Goal: Task Accomplishment & Management: Complete application form

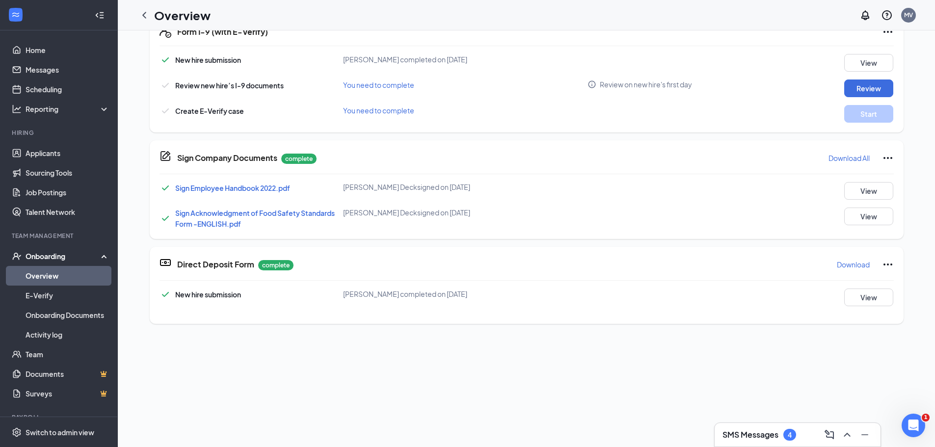
scroll to position [294, 0]
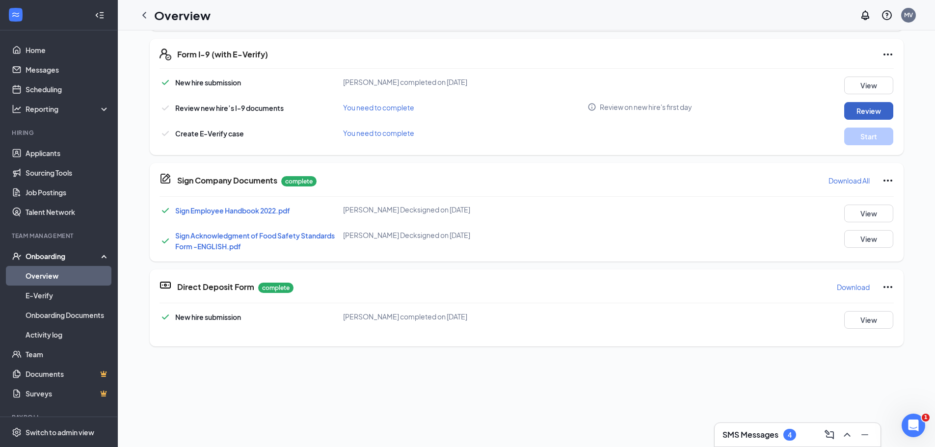
click at [851, 112] on button "Review" at bounding box center [868, 111] width 49 height 18
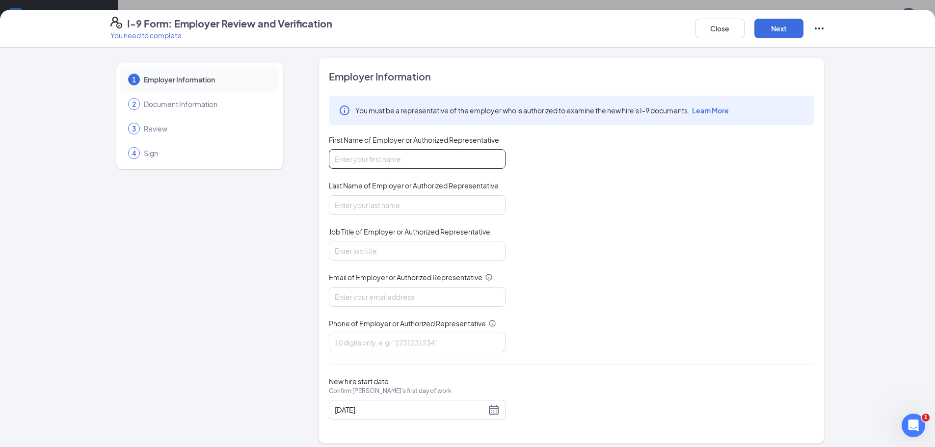
click at [412, 156] on input "First Name of Employer or Authorized Representative" at bounding box center [417, 159] width 177 height 20
type input "[PERSON_NAME]"
click at [408, 202] on input "Last Name of Employer or Authorized Representative" at bounding box center [417, 205] width 177 height 20
type input "[PERSON_NAME]"
click at [411, 254] on input "Job Title of Employer or Authorized Representative" at bounding box center [417, 251] width 177 height 20
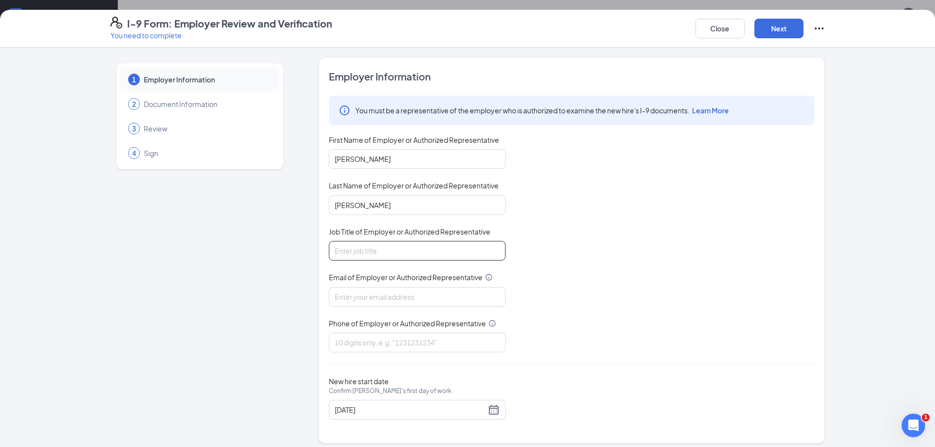
type input "General Manager"
click at [401, 302] on input "Email of Employer or Authorized Representative" at bounding box center [417, 297] width 177 height 20
type input "[EMAIL_ADDRESS][DOMAIN_NAME]"
click at [457, 341] on input "Phone of Employer or Authorized Representative" at bounding box center [417, 343] width 177 height 20
type input "9413428999"
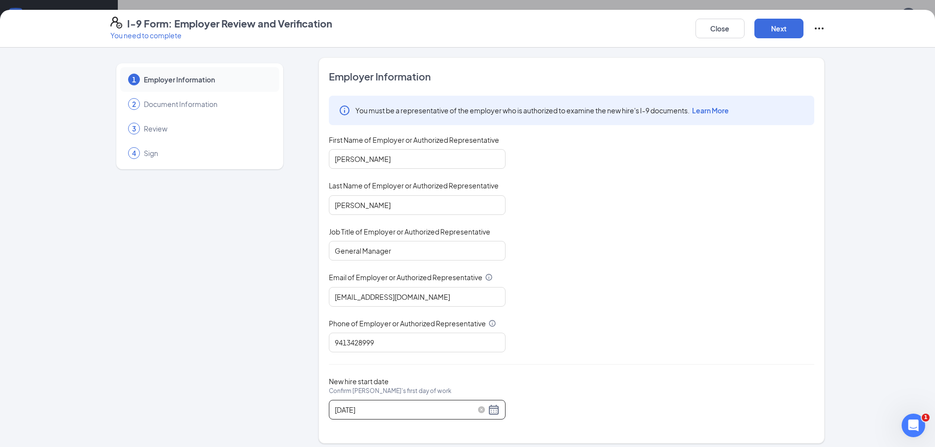
click at [489, 412] on div "[DATE]" at bounding box center [417, 410] width 165 height 12
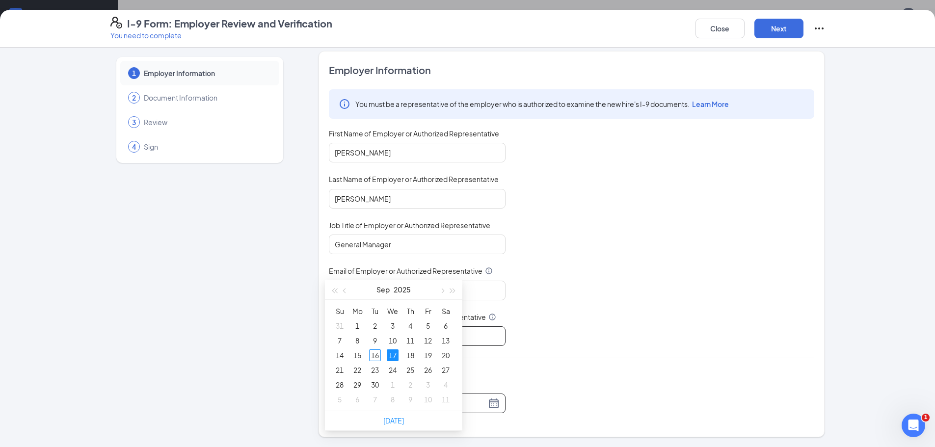
scroll to position [147, 0]
type input "[DATE]"
click at [393, 352] on div "17" at bounding box center [393, 350] width 12 height 12
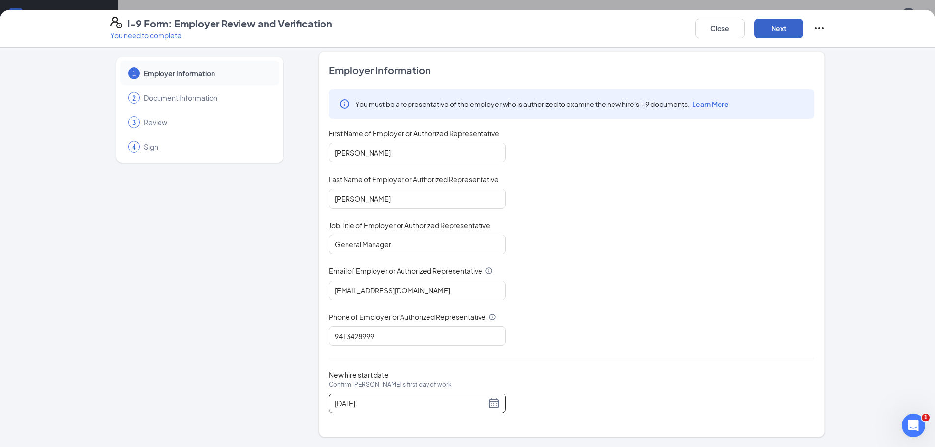
click at [780, 34] on button "Next" at bounding box center [778, 29] width 49 height 20
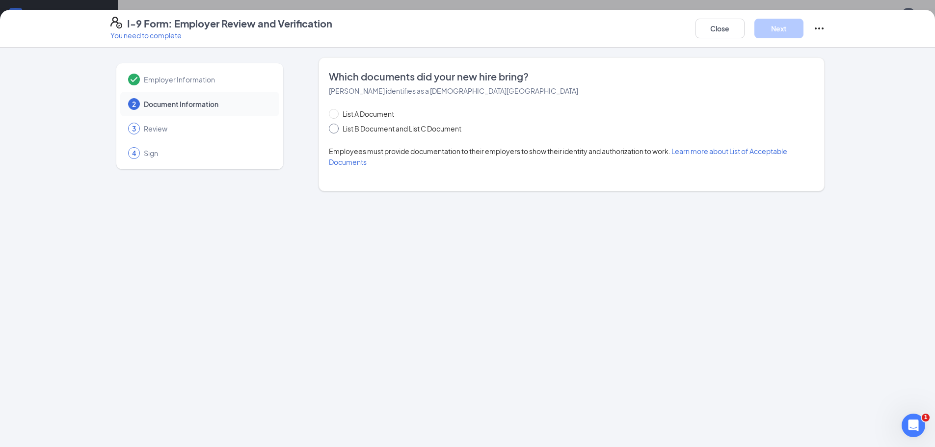
click at [334, 128] on input "List B Document and List C Document" at bounding box center [332, 127] width 7 height 7
radio input "true"
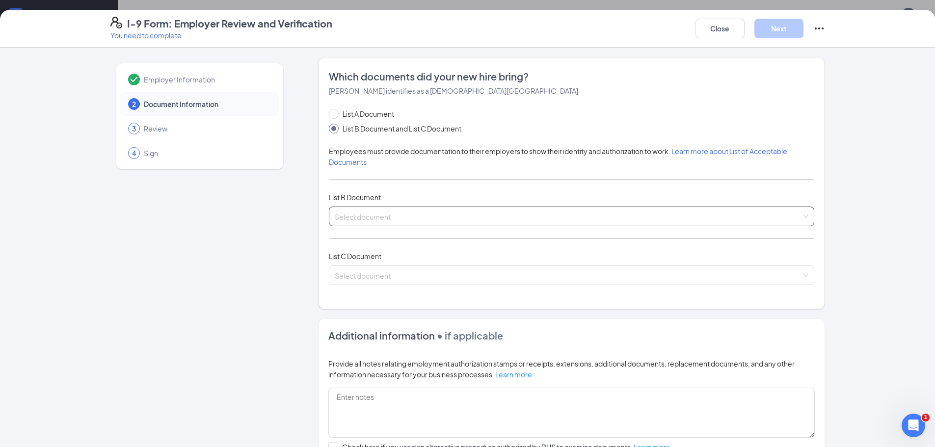
click at [462, 216] on input "search" at bounding box center [568, 214] width 467 height 15
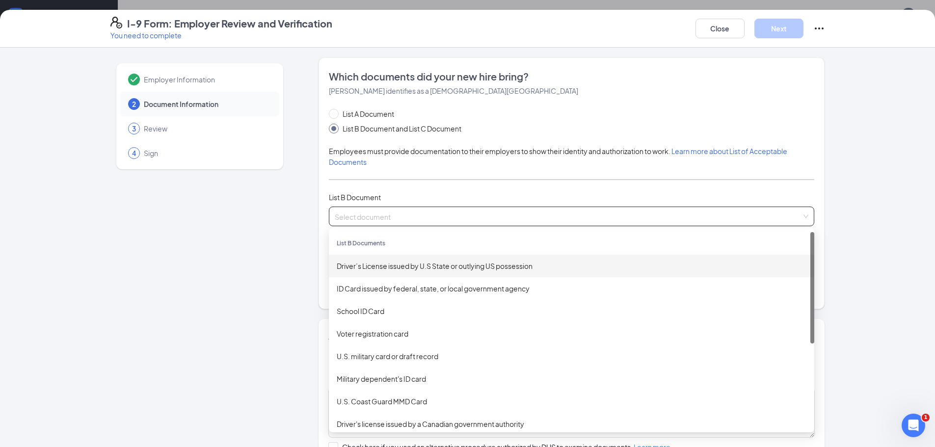
click at [420, 269] on div "Driver’s License issued by U.S State or outlying US possession" at bounding box center [572, 266] width 470 height 11
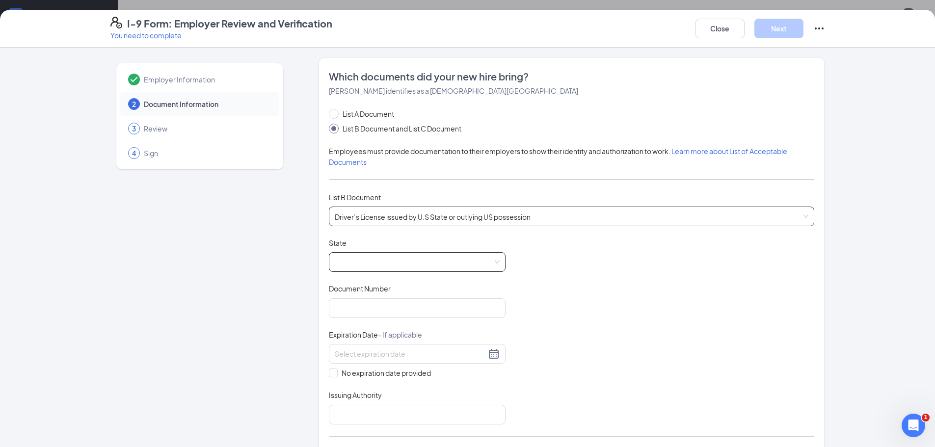
click at [405, 267] on span at bounding box center [417, 262] width 165 height 19
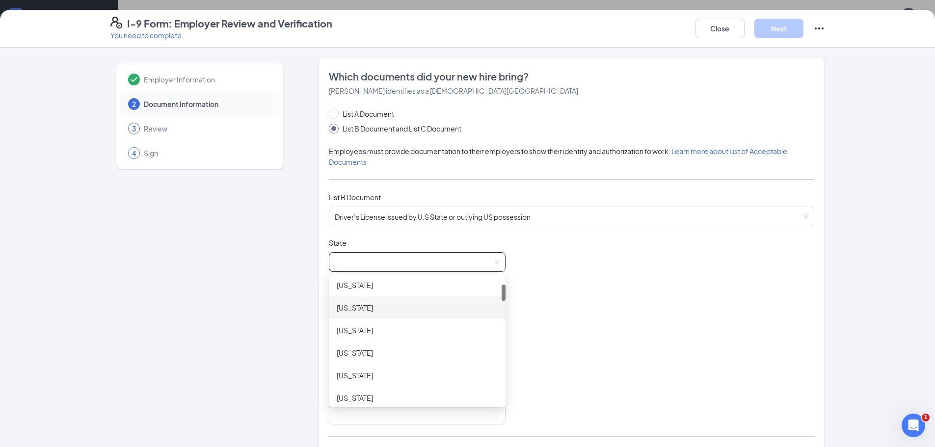
scroll to position [147, 0]
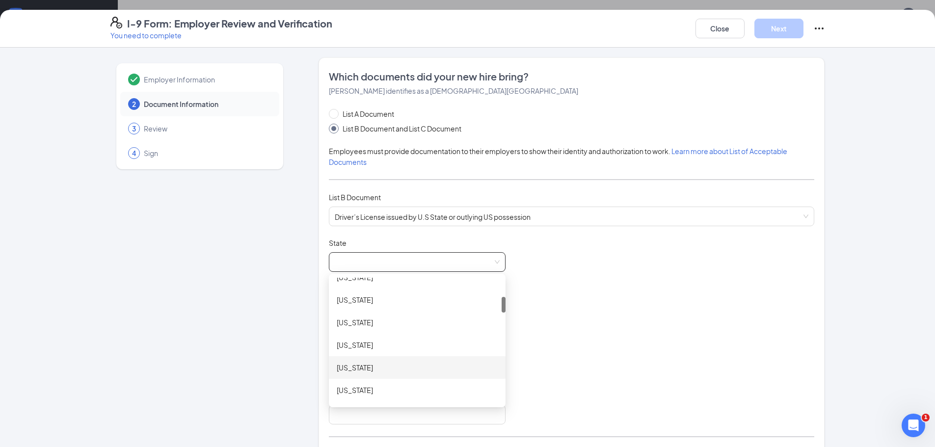
click at [389, 371] on div "[US_STATE]" at bounding box center [417, 367] width 161 height 11
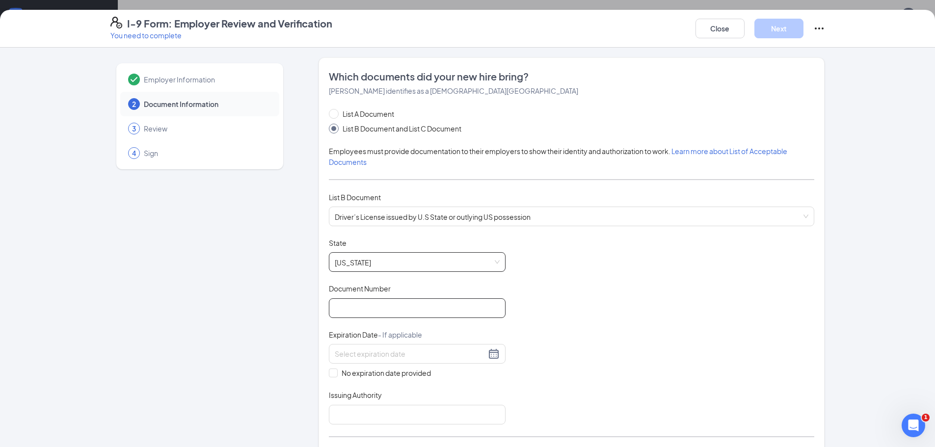
click at [374, 310] on input "Document Number" at bounding box center [417, 308] width 177 height 20
click at [438, 309] on input "Document Number" at bounding box center [417, 308] width 177 height 20
type input "D628-124-59-700-0"
click at [491, 351] on div at bounding box center [417, 354] width 165 height 12
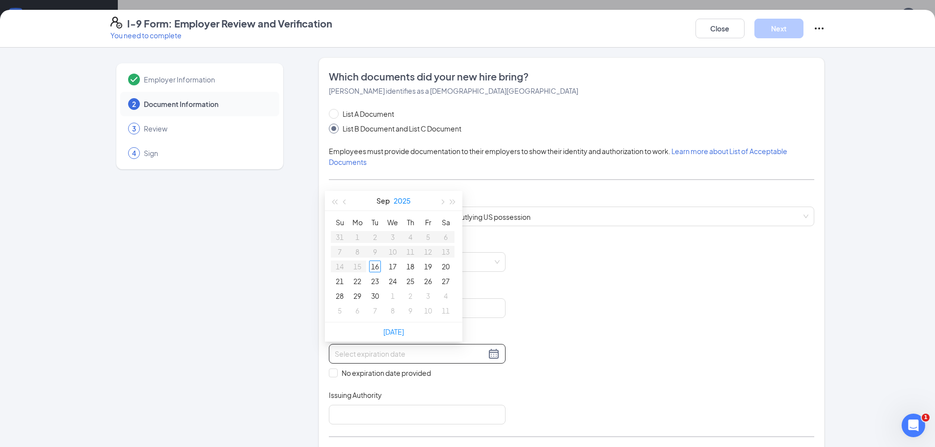
click at [402, 195] on button "2025" at bounding box center [402, 201] width 17 height 20
type input "[DATE]"
click at [455, 202] on button "button" at bounding box center [453, 202] width 11 height 20
click at [356, 260] on div "2032" at bounding box center [350, 261] width 29 height 12
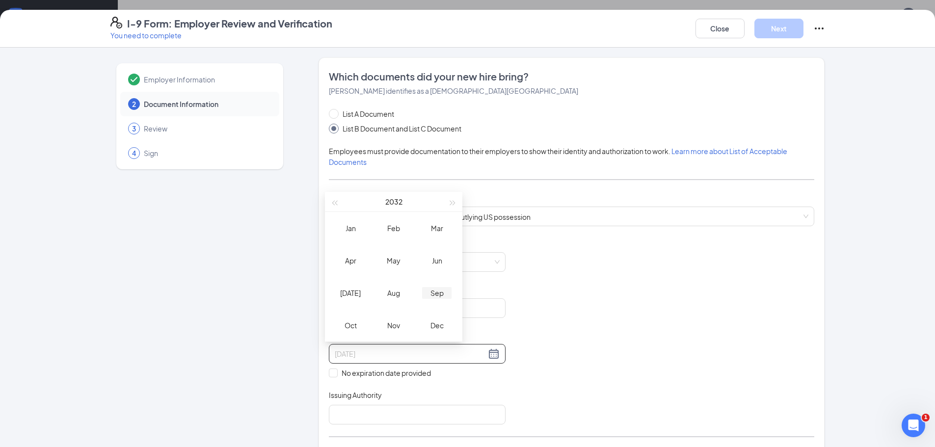
click at [443, 294] on div "Sep" at bounding box center [436, 293] width 29 height 12
type input "[DATE]"
click at [397, 251] on div "8" at bounding box center [393, 252] width 12 height 12
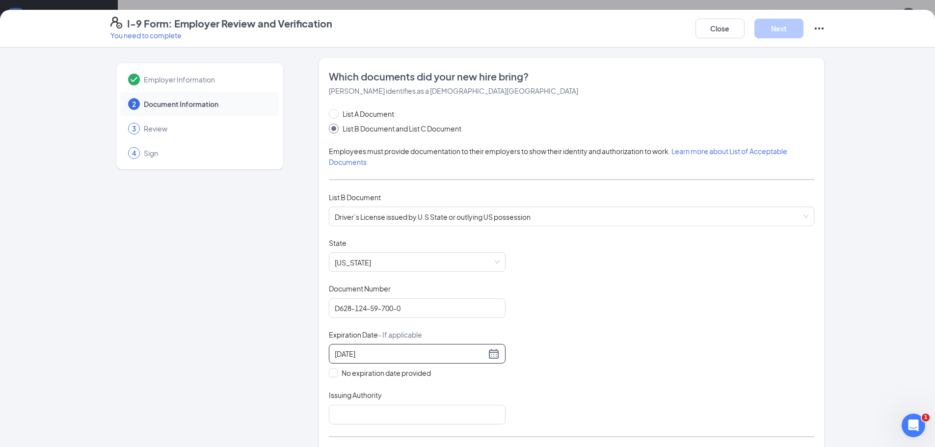
click at [665, 338] on div "Document Title Driver’s License issued by U.S State or outlying US possession S…" at bounding box center [571, 331] width 485 height 186
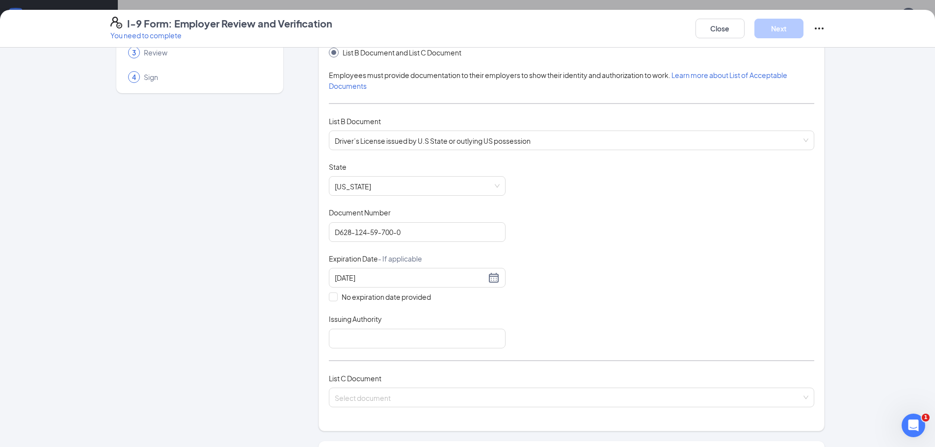
scroll to position [98, 0]
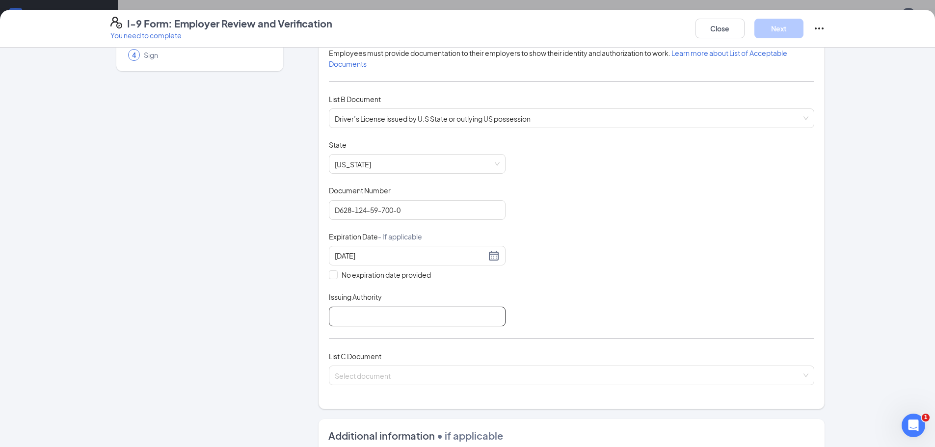
click at [370, 314] on input "Issuing Authority" at bounding box center [417, 317] width 177 height 20
click at [653, 278] on div "Document Title Driver’s License issued by U.S State or outlying US possession S…" at bounding box center [571, 233] width 485 height 186
click at [383, 315] on input "FL" at bounding box center [417, 317] width 177 height 20
type input "[US_STATE]"
click at [642, 282] on div "Document Title Driver’s License issued by U.S State or outlying US possession S…" at bounding box center [571, 233] width 485 height 186
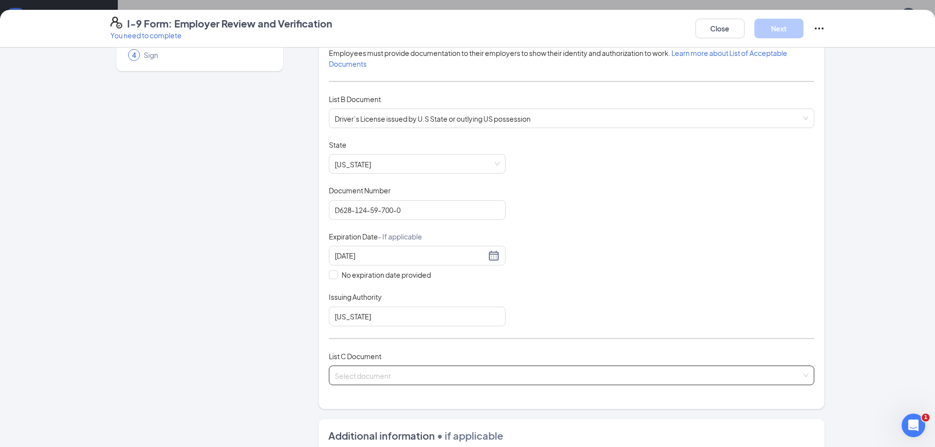
click at [602, 368] on input "search" at bounding box center [568, 373] width 467 height 15
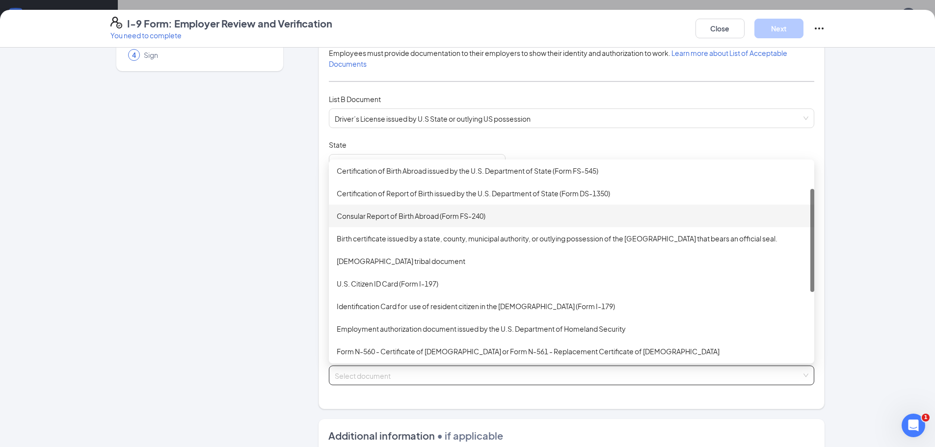
scroll to position [0, 0]
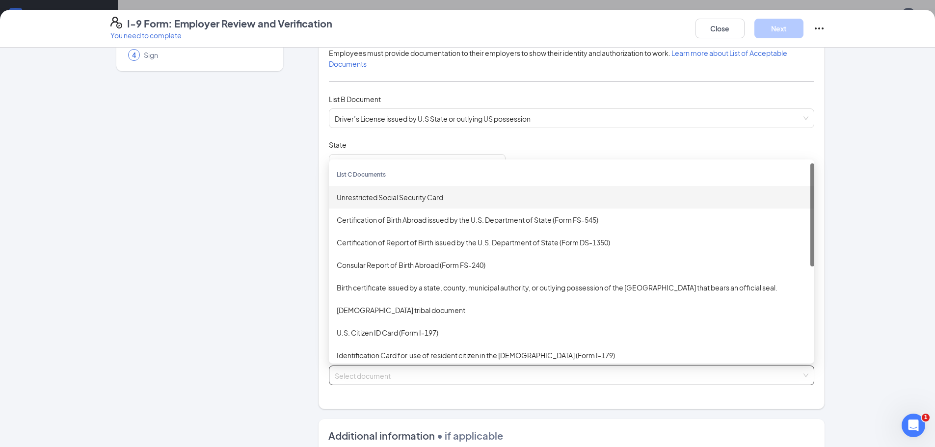
click at [431, 197] on div "Unrestricted Social Security Card" at bounding box center [572, 197] width 470 height 11
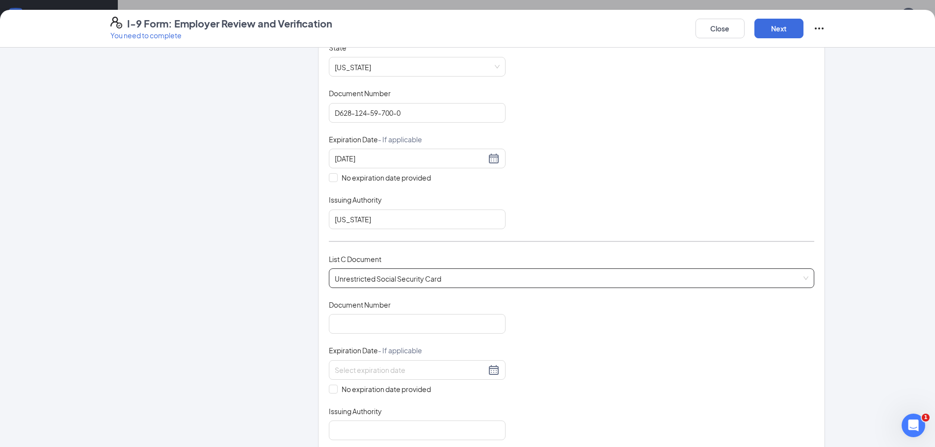
scroll to position [196, 0]
click at [436, 317] on input "Document Number" at bounding box center [417, 323] width 177 height 20
type input "023923022"
click at [329, 385] on input "No expiration date provided" at bounding box center [332, 387] width 7 height 7
checkbox input "true"
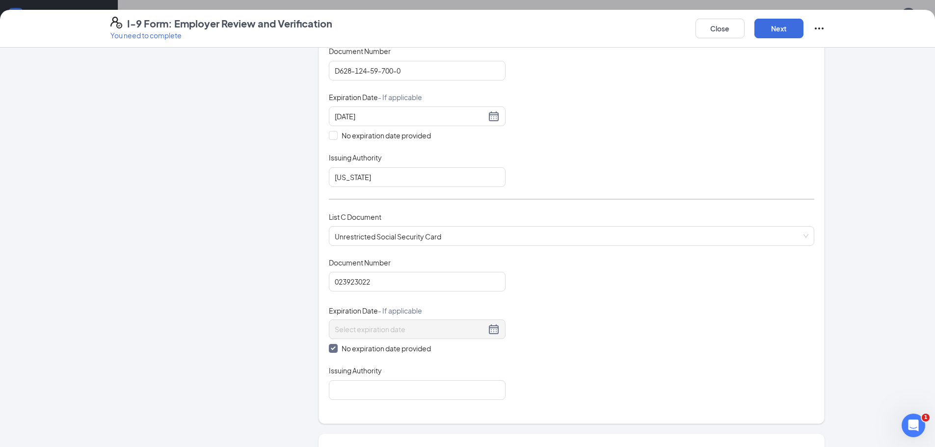
scroll to position [294, 0]
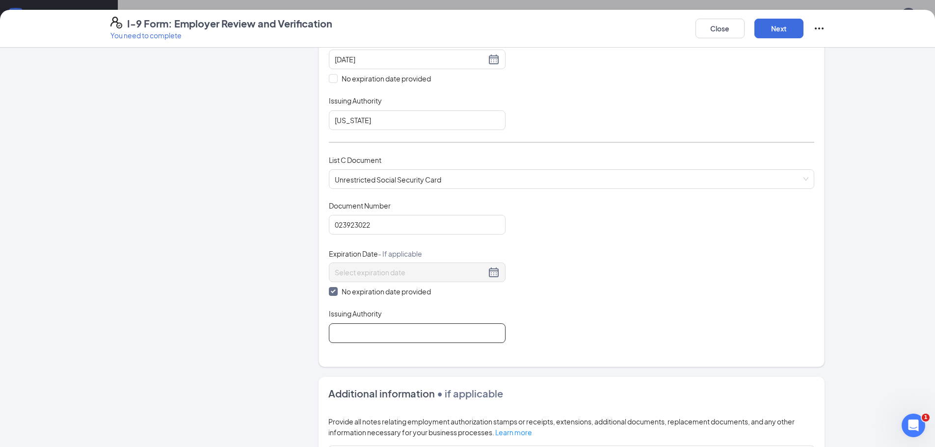
click at [373, 336] on input "Issuing Authority" at bounding box center [417, 333] width 177 height 20
type input "Social Security Administration"
click at [628, 305] on div "Document Title Unrestricted Social Security Card Document Number 023923022 Expi…" at bounding box center [571, 272] width 485 height 142
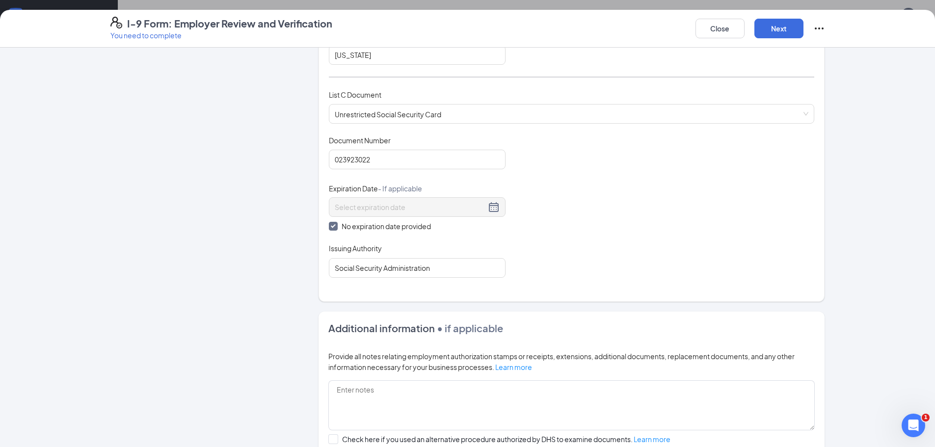
scroll to position [393, 0]
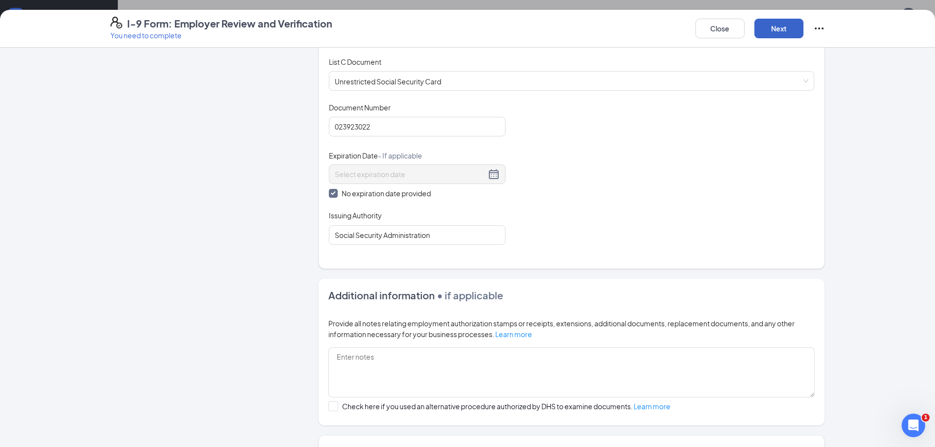
click at [776, 27] on button "Next" at bounding box center [778, 29] width 49 height 20
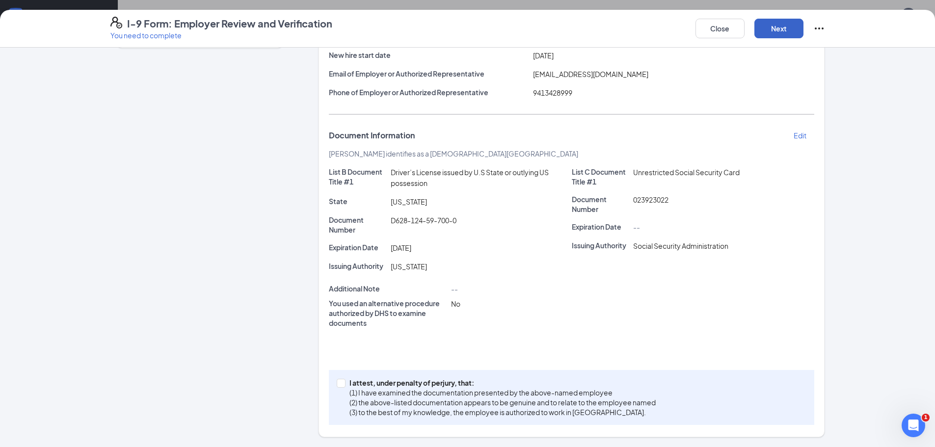
scroll to position [121, 0]
click at [338, 379] on input "I attest, under penalty of [PERSON_NAME], that: (1) I have examined the documen…" at bounding box center [340, 382] width 7 height 7
checkbox input "true"
click at [769, 29] on button "Next" at bounding box center [778, 29] width 49 height 20
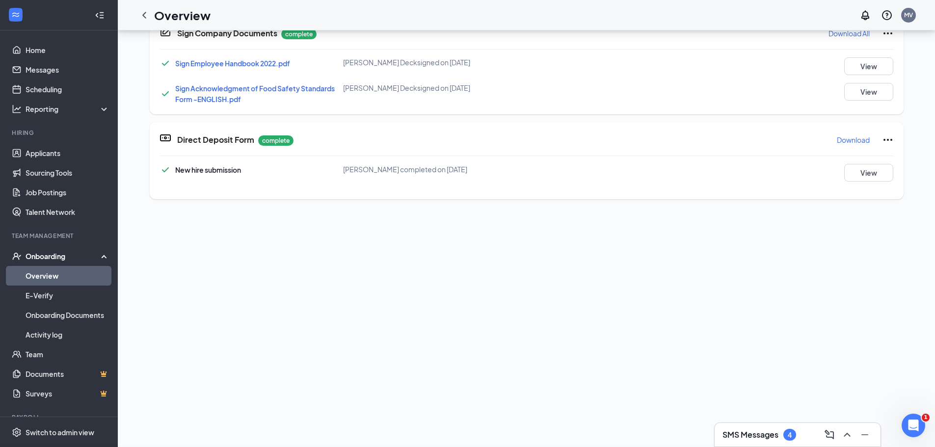
scroll to position [0, 0]
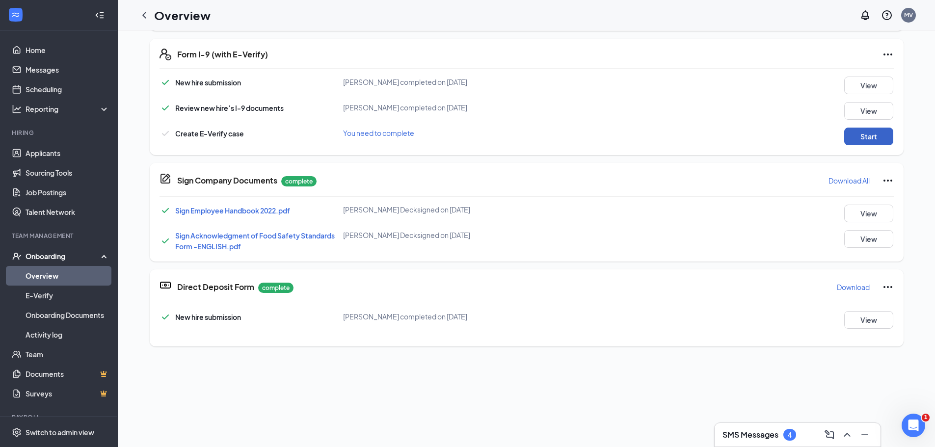
click at [875, 143] on button "Start" at bounding box center [868, 137] width 49 height 18
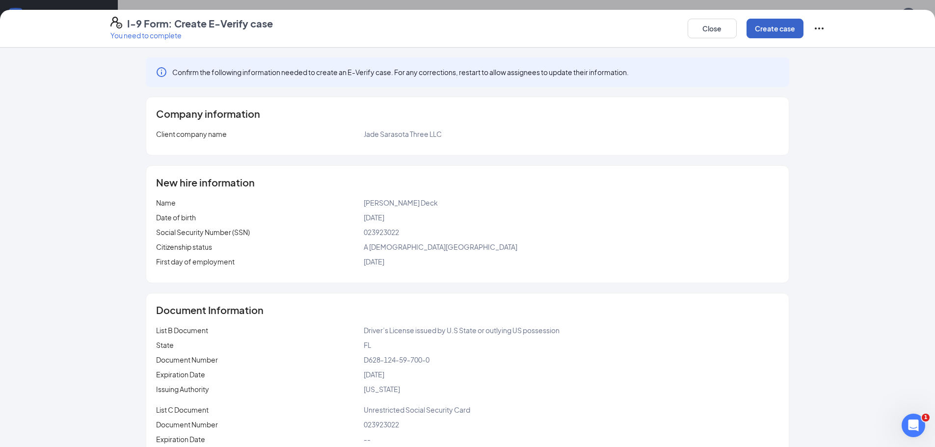
click at [763, 35] on button "Create case" at bounding box center [774, 29] width 57 height 20
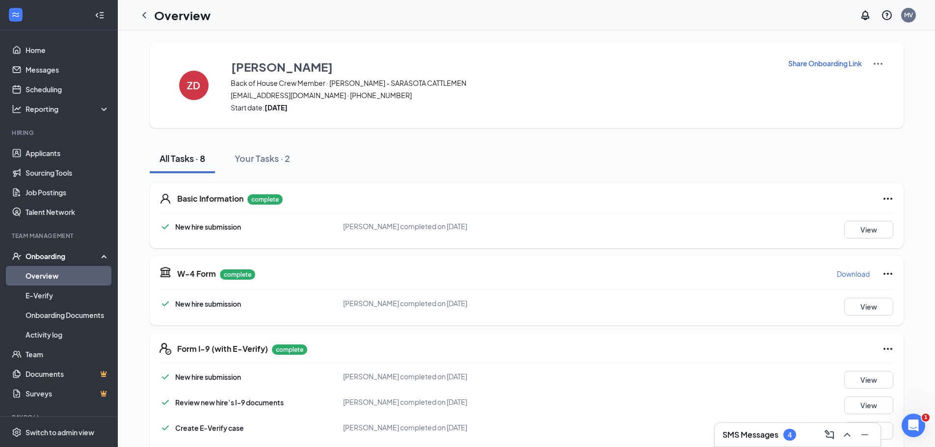
click at [68, 269] on link "Overview" at bounding box center [68, 276] width 84 height 20
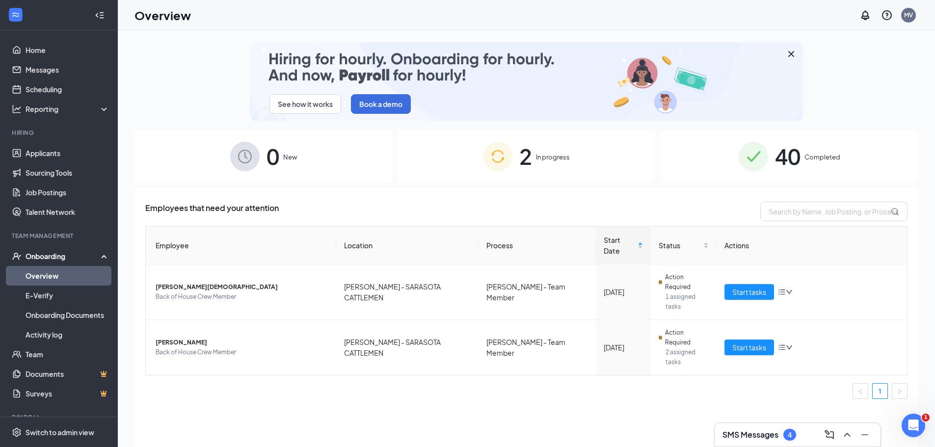
click at [770, 169] on div "40 Completed" at bounding box center [789, 157] width 258 height 52
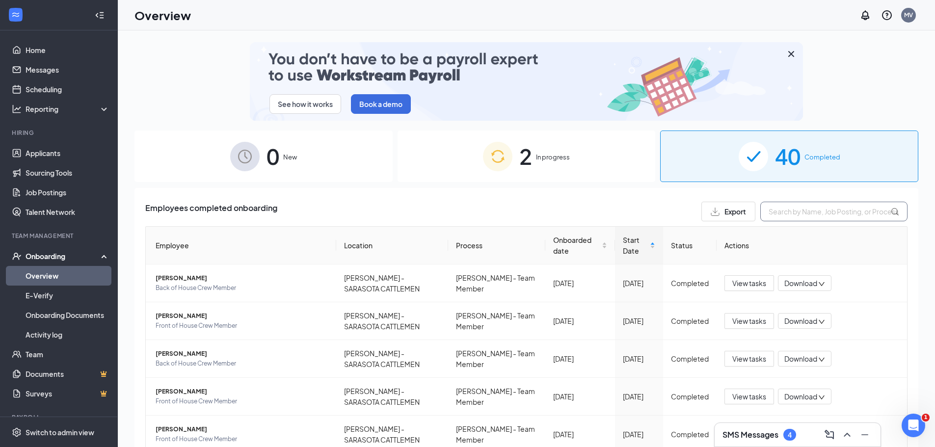
click at [806, 211] on input "text" at bounding box center [833, 212] width 147 height 20
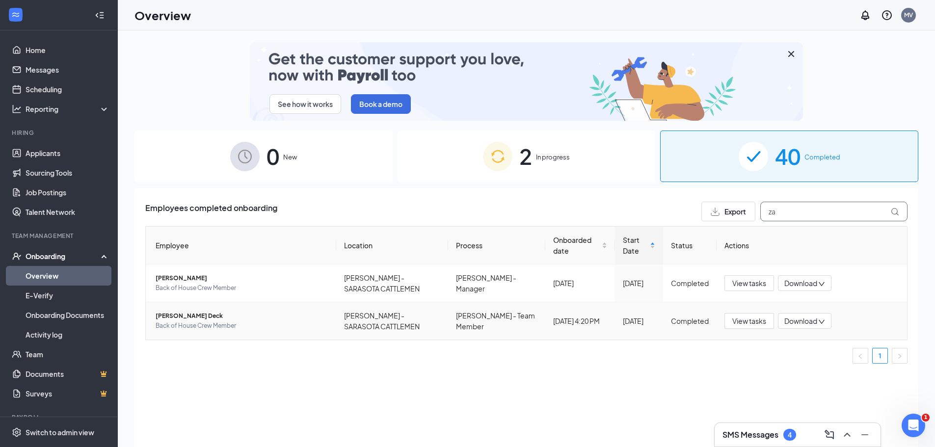
type input "za"
click at [270, 321] on span "Back of House Crew Member" at bounding box center [242, 326] width 173 height 10
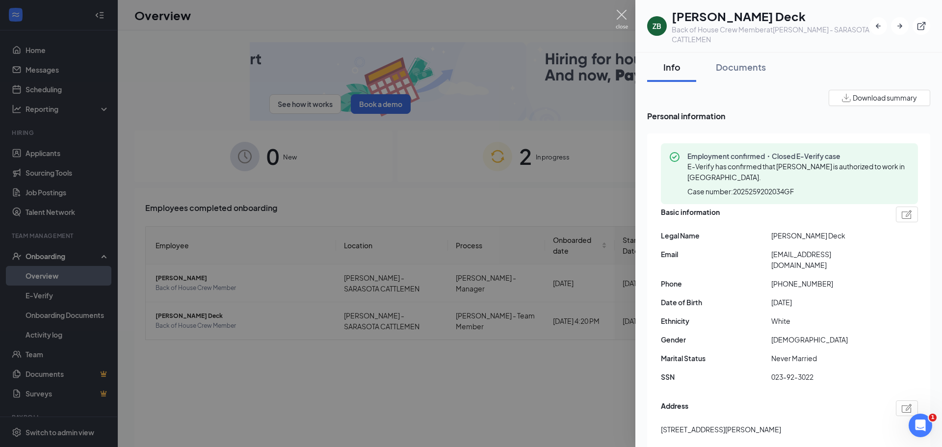
click at [626, 18] on img at bounding box center [622, 19] width 12 height 19
